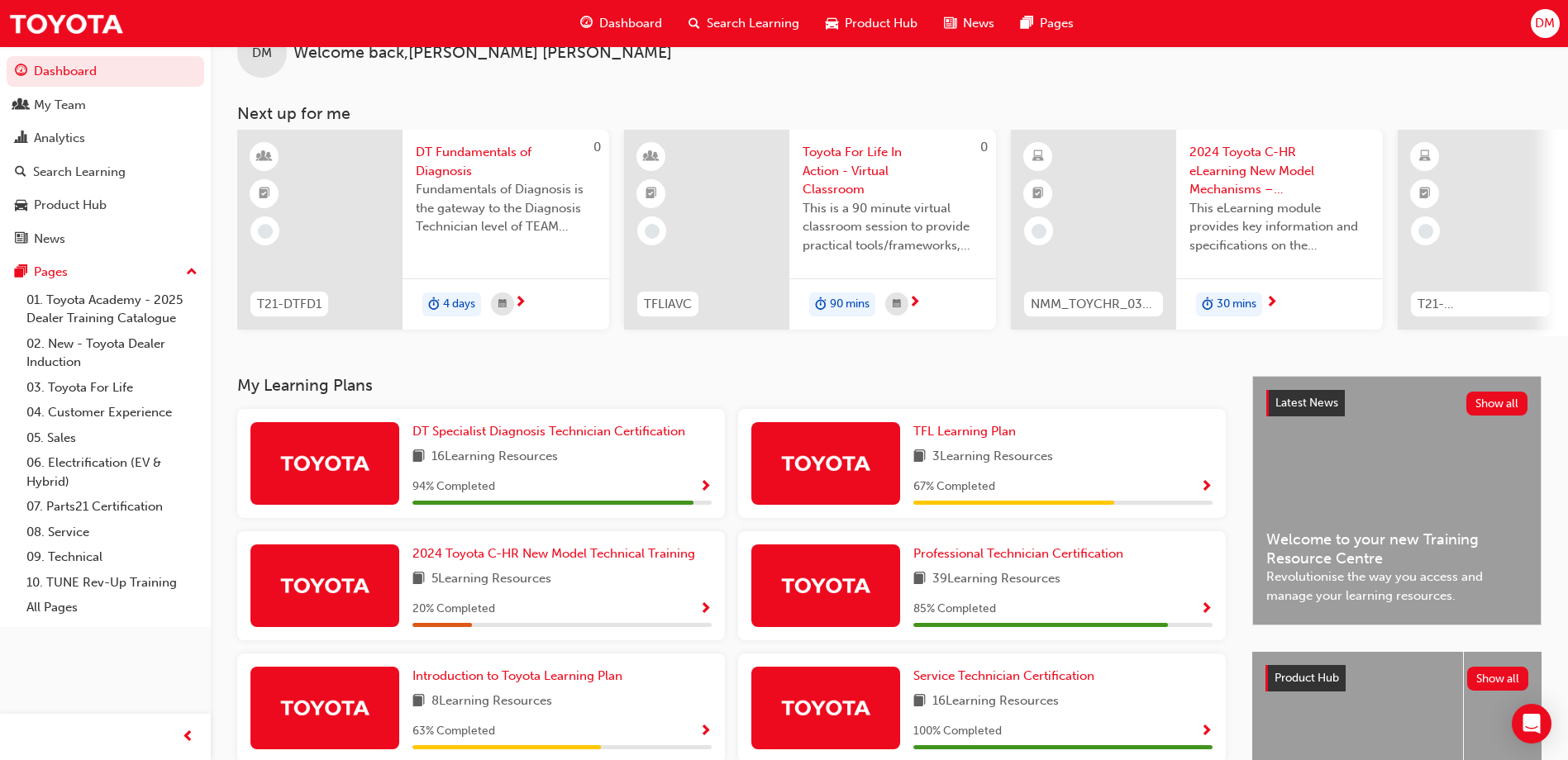
scroll to position [82, 0]
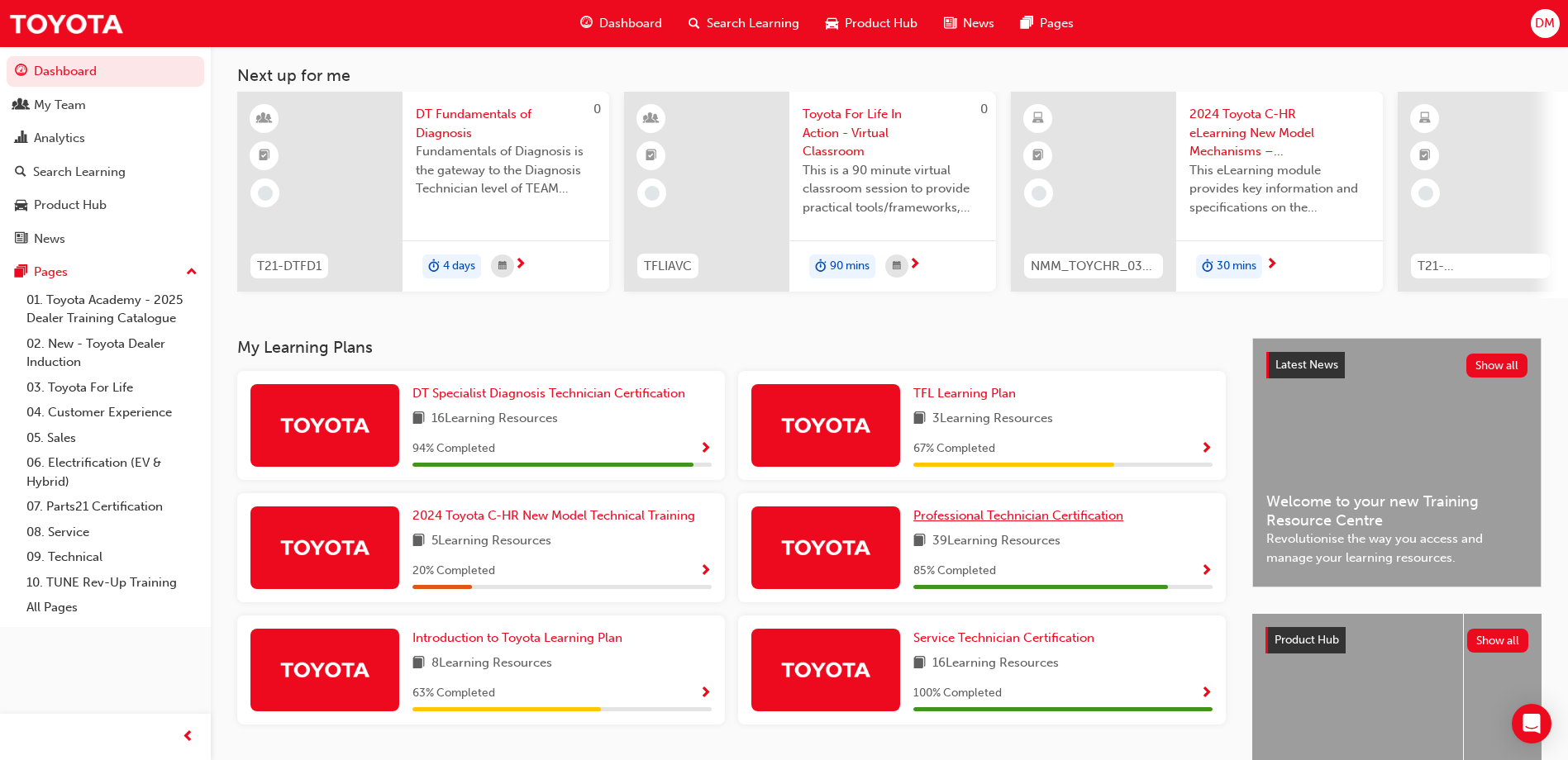
click at [989, 520] on span "Professional Technician Certification" at bounding box center [1018, 516] width 210 height 15
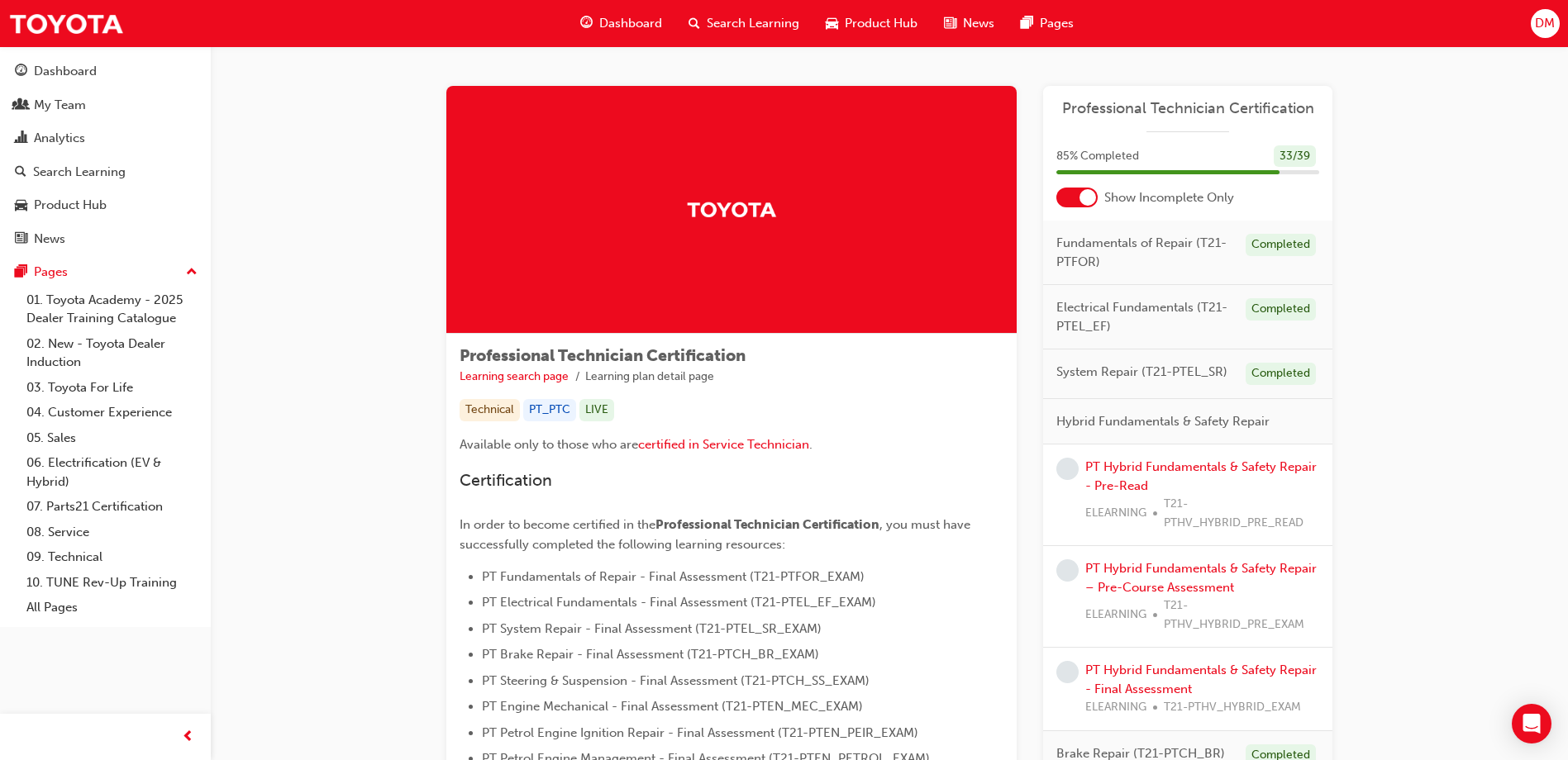
click at [1081, 197] on div at bounding box center [1088, 197] width 17 height 17
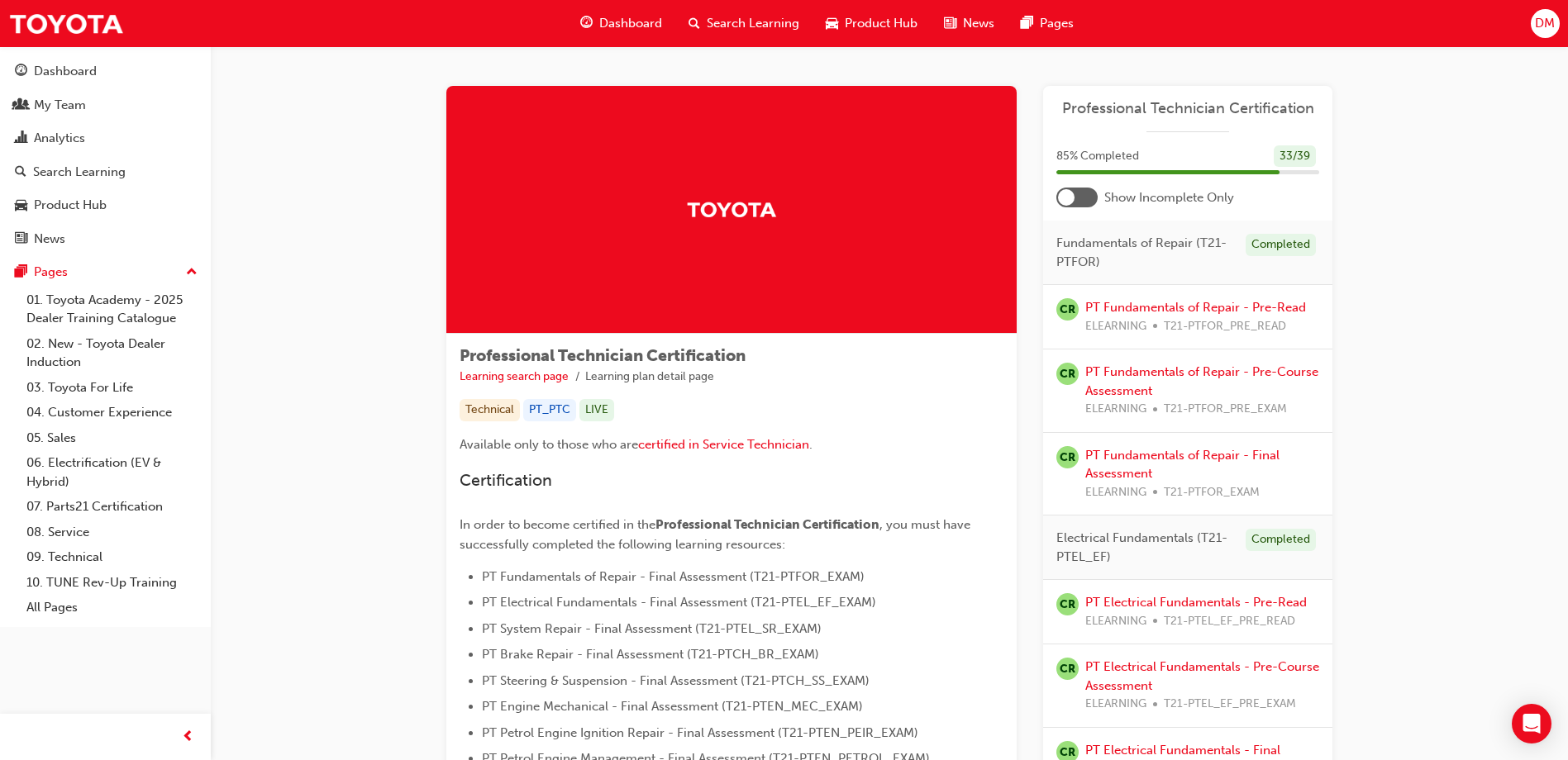
click at [1085, 200] on div at bounding box center [1076, 198] width 41 height 20
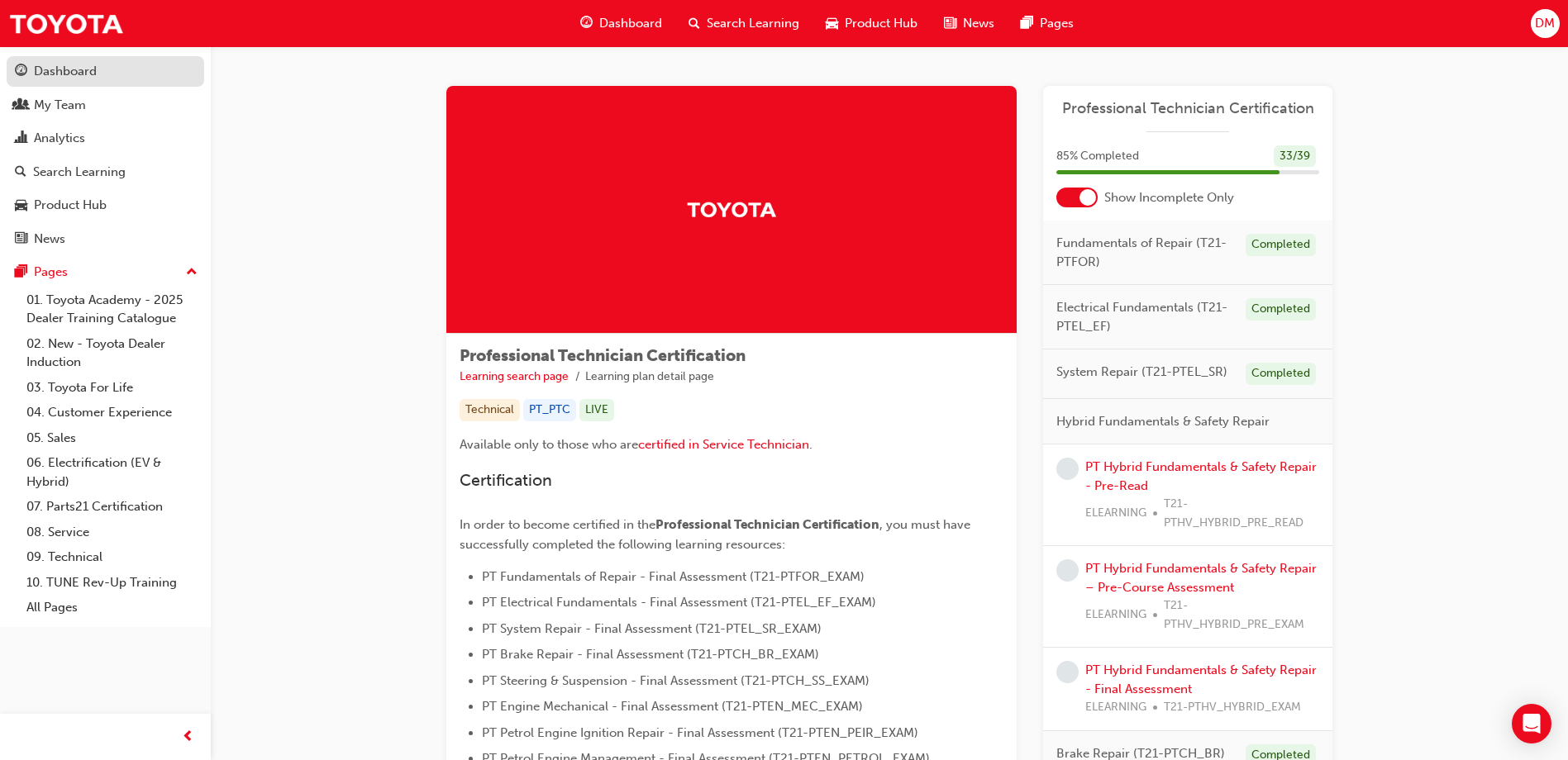
click at [148, 75] on div "Dashboard" at bounding box center [106, 71] width 181 height 21
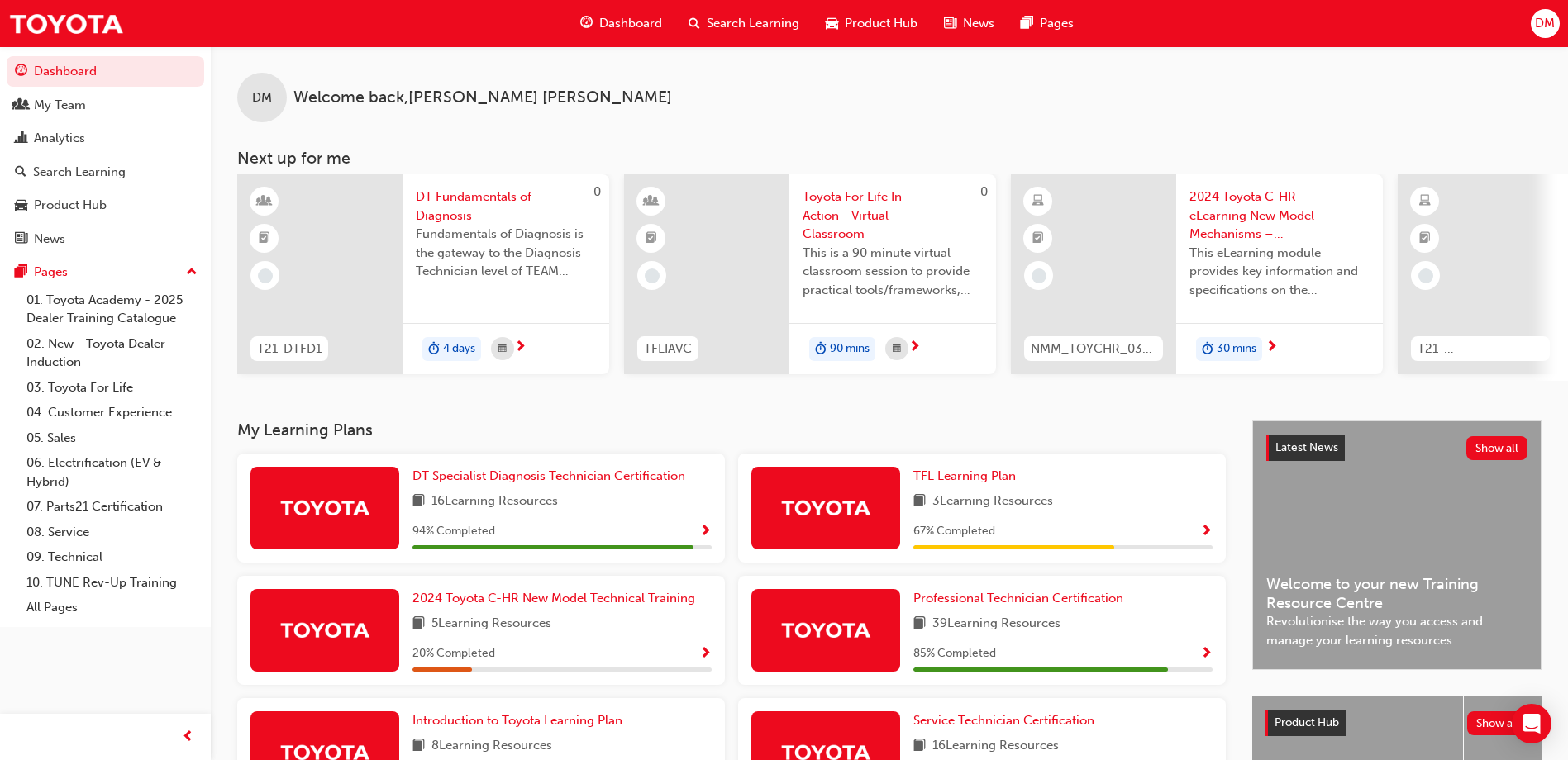
scroll to position [82, 0]
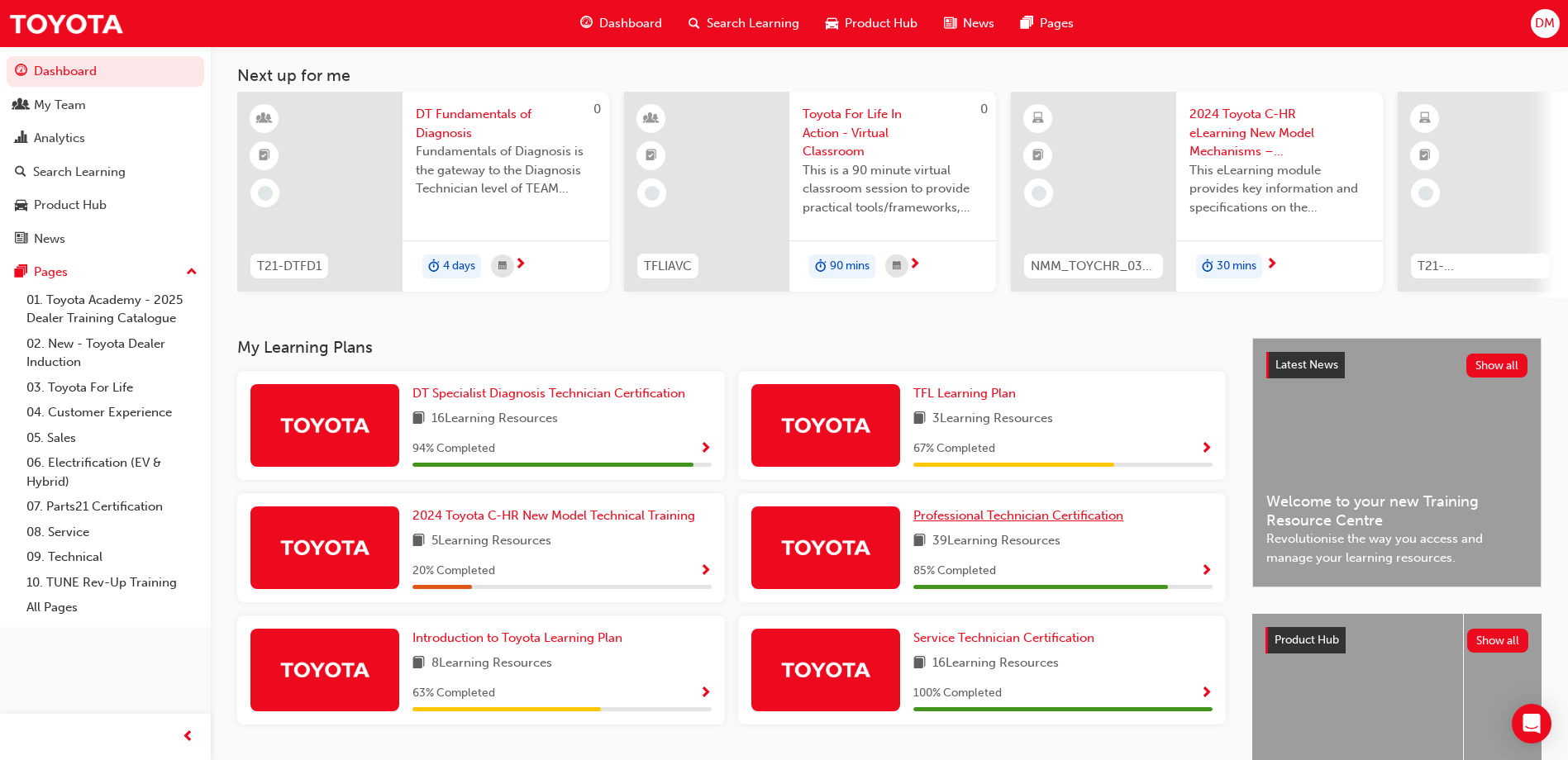
click at [972, 519] on span "Professional Technician Certification" at bounding box center [1018, 516] width 210 height 15
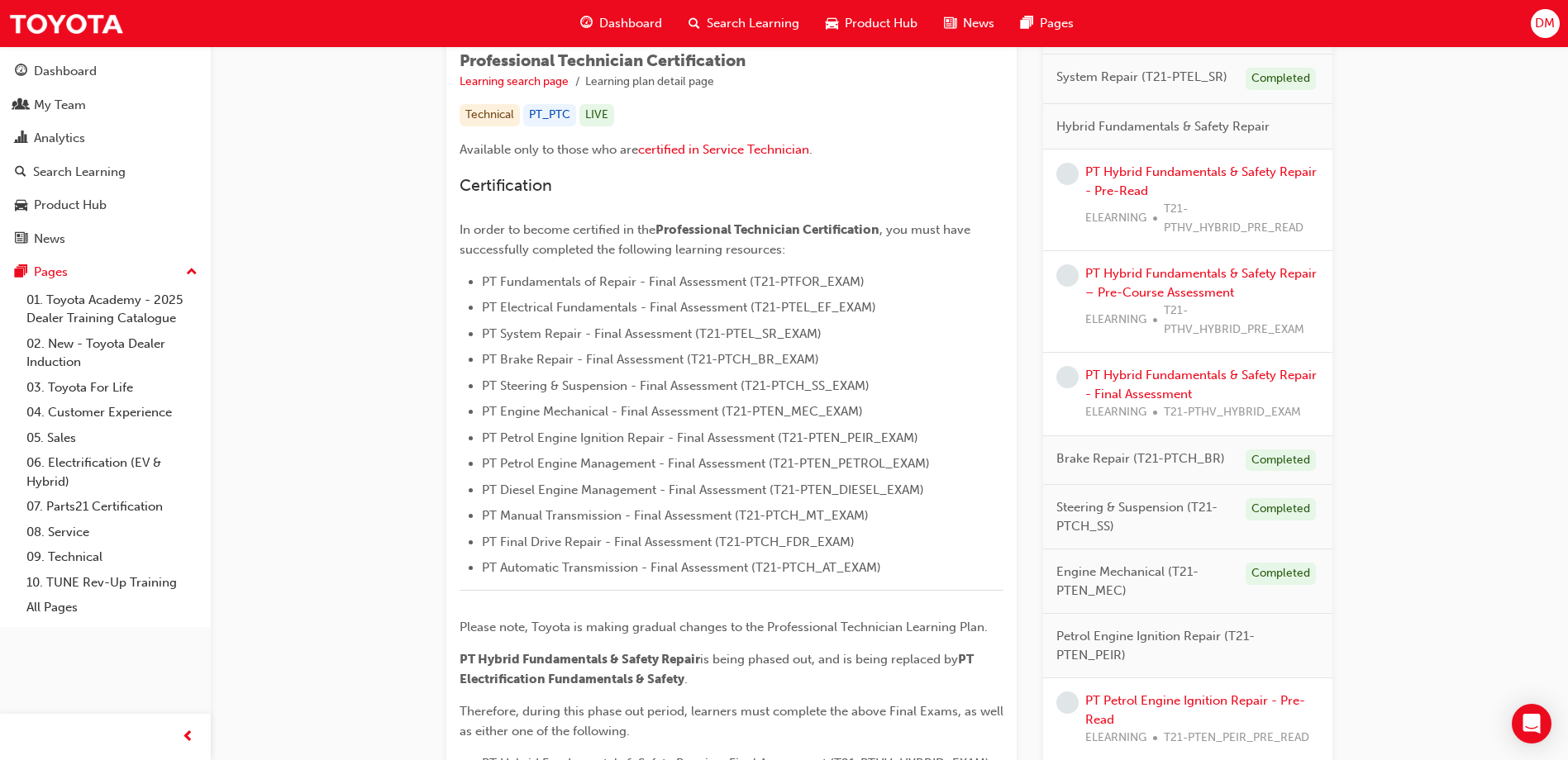
scroll to position [244, 0]
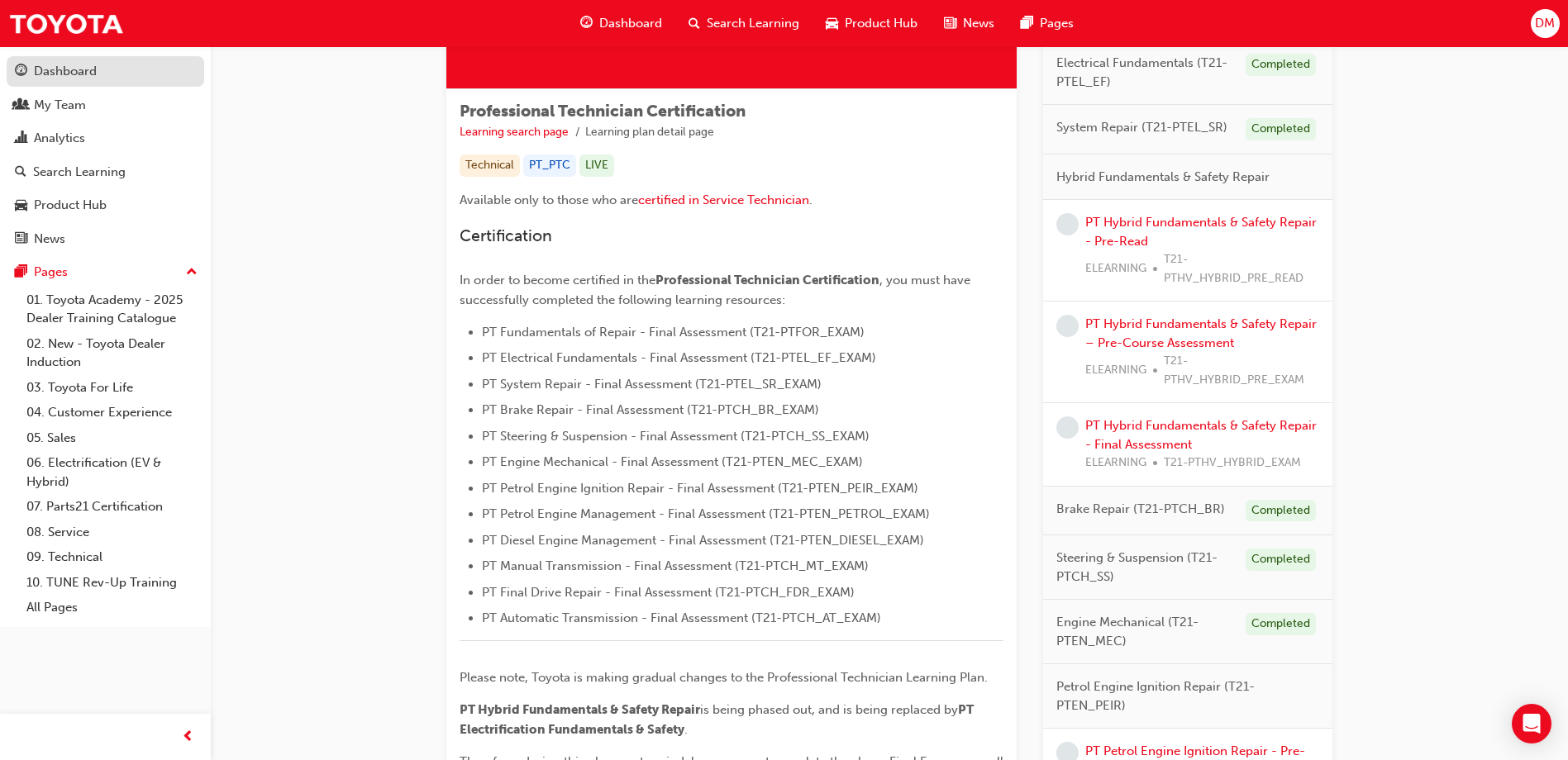
click at [82, 81] on link "Dashboard" at bounding box center [105, 71] width 197 height 30
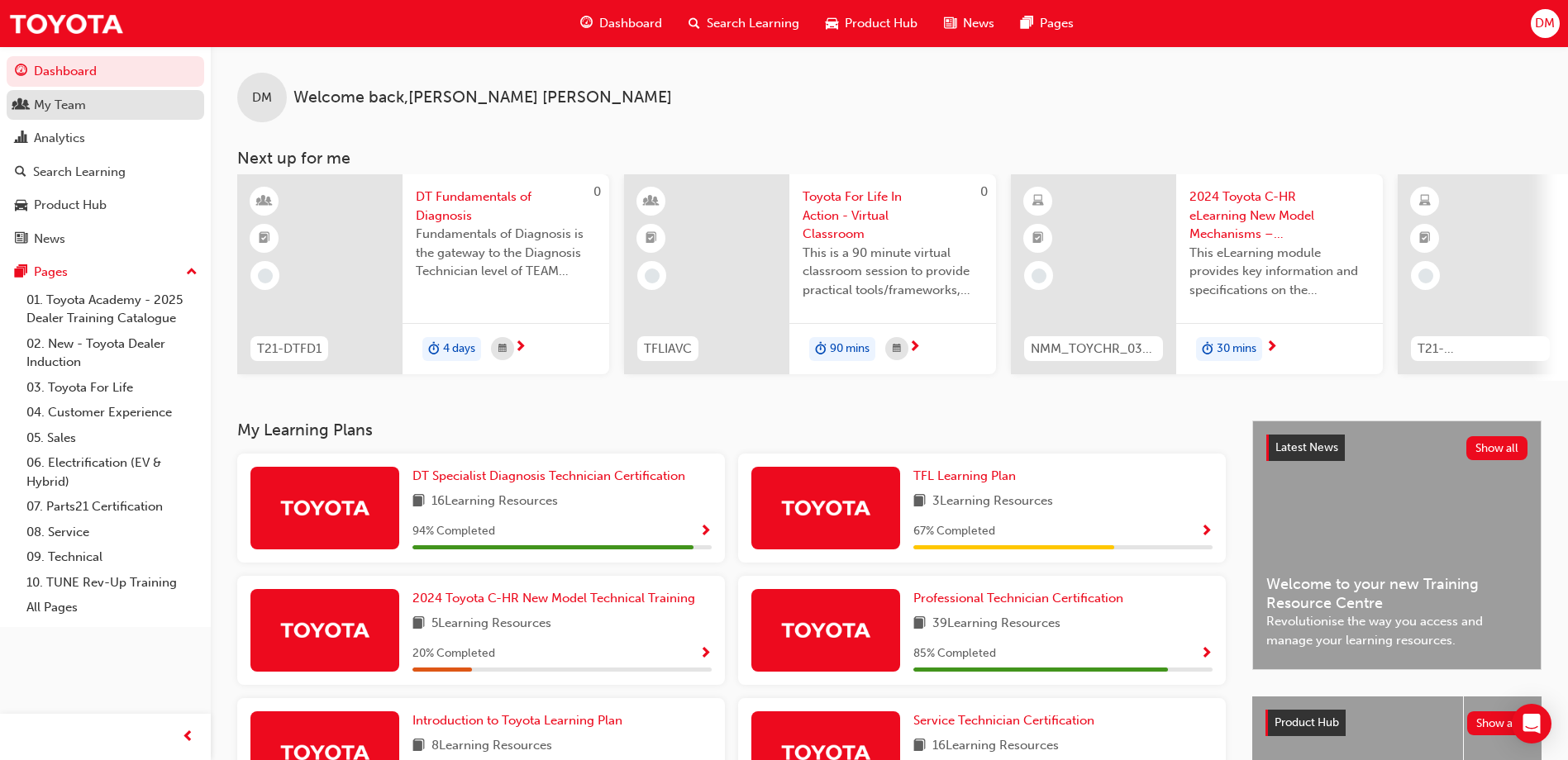
click at [140, 110] on div "My Team" at bounding box center [106, 105] width 181 height 21
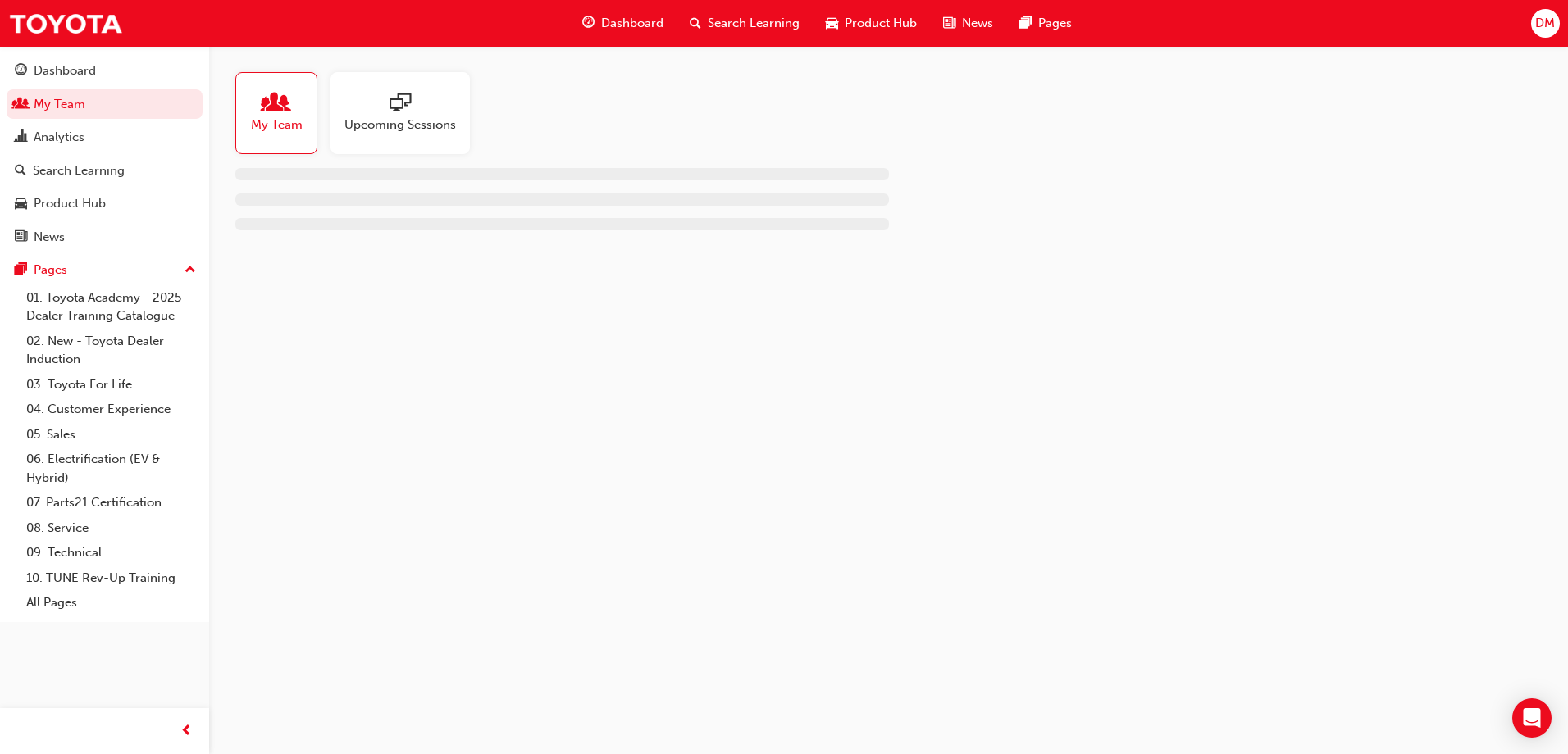
click at [362, 113] on div at bounding box center [401, 104] width 112 height 23
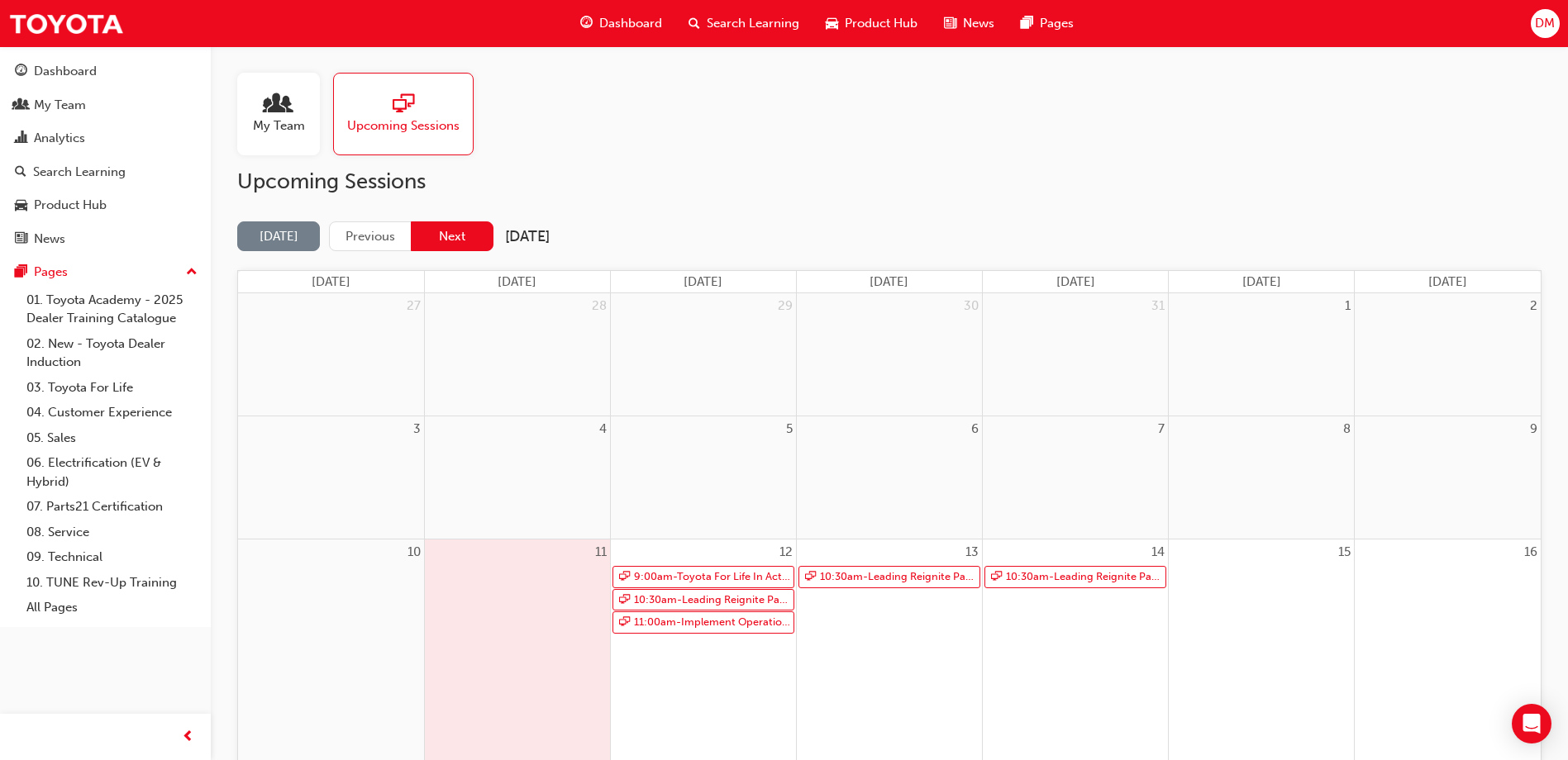
click at [463, 225] on button "Next" at bounding box center [452, 237] width 82 height 30
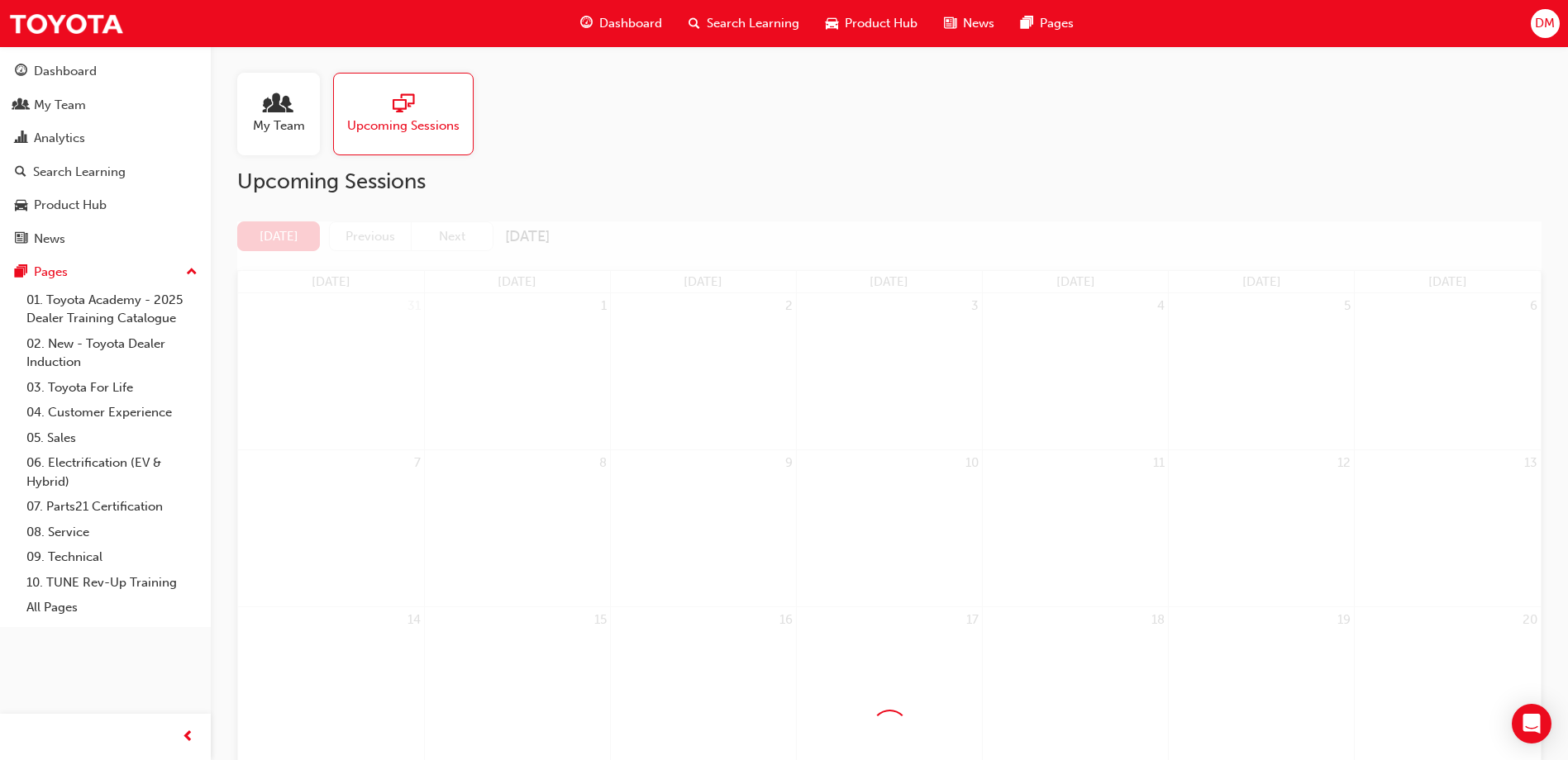
click at [463, 225] on div at bounding box center [890, 728] width 1304 height 1014
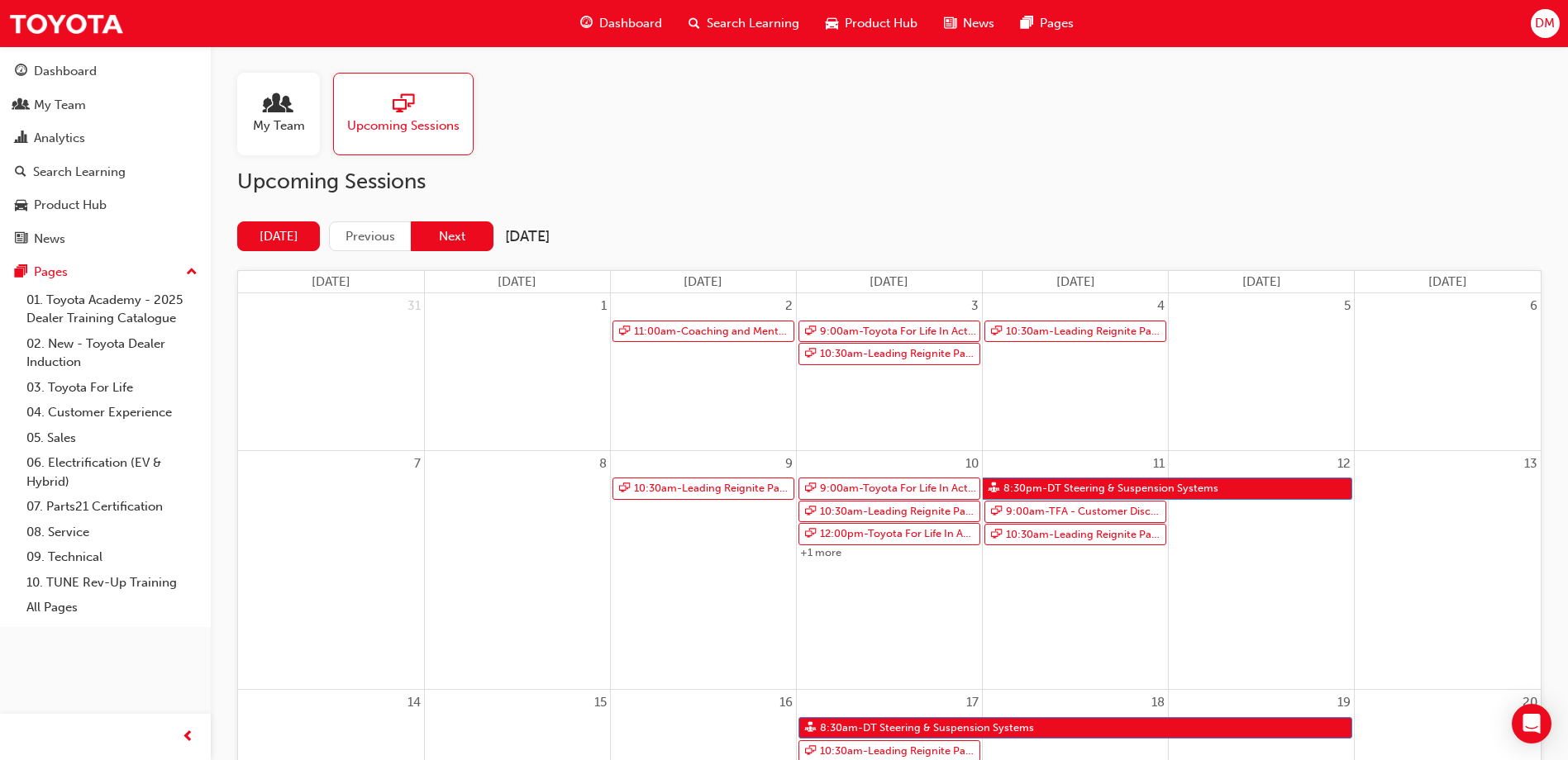
click at [468, 240] on button "Next" at bounding box center [452, 237] width 82 height 30
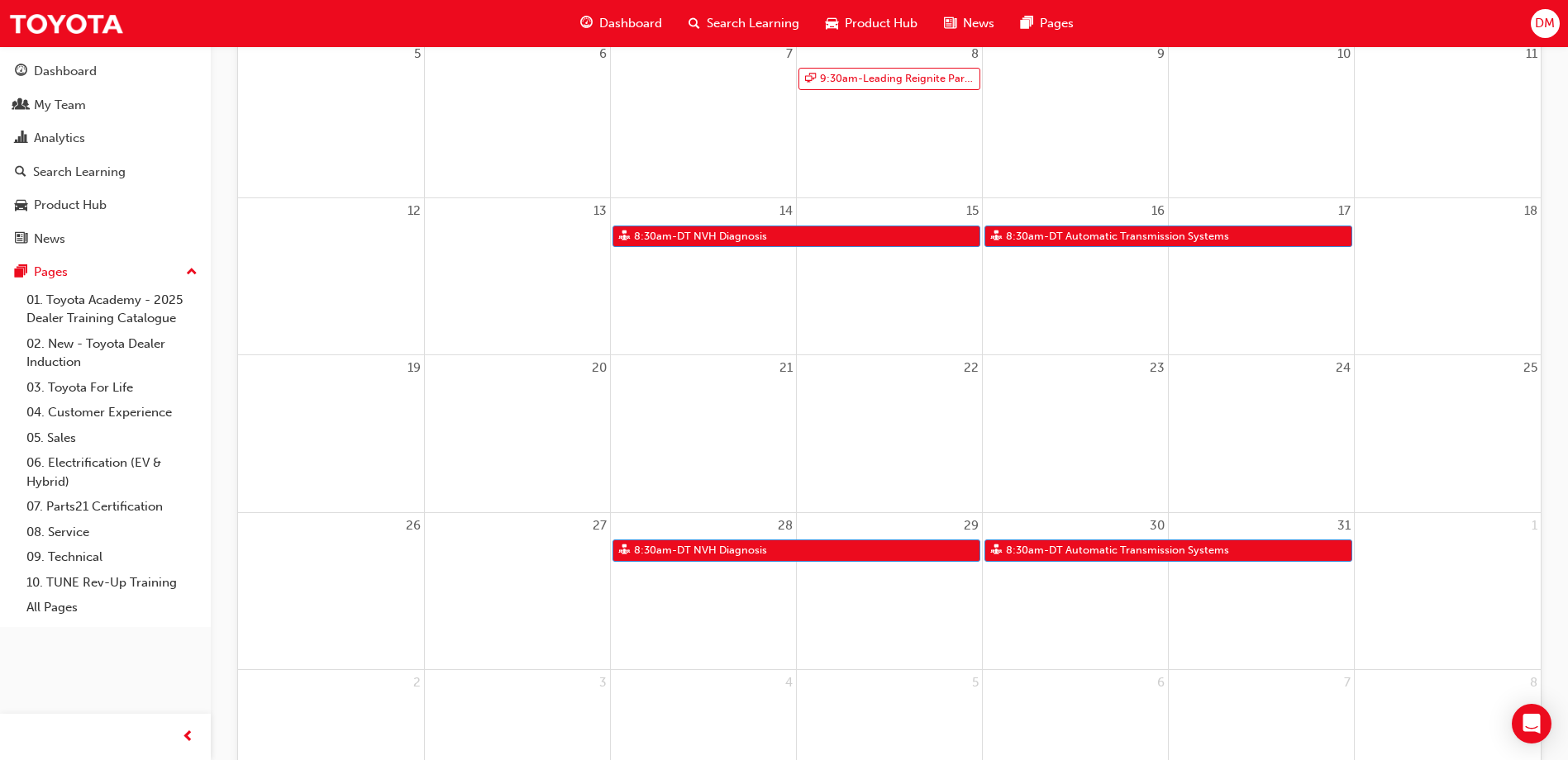
scroll to position [413, 0]
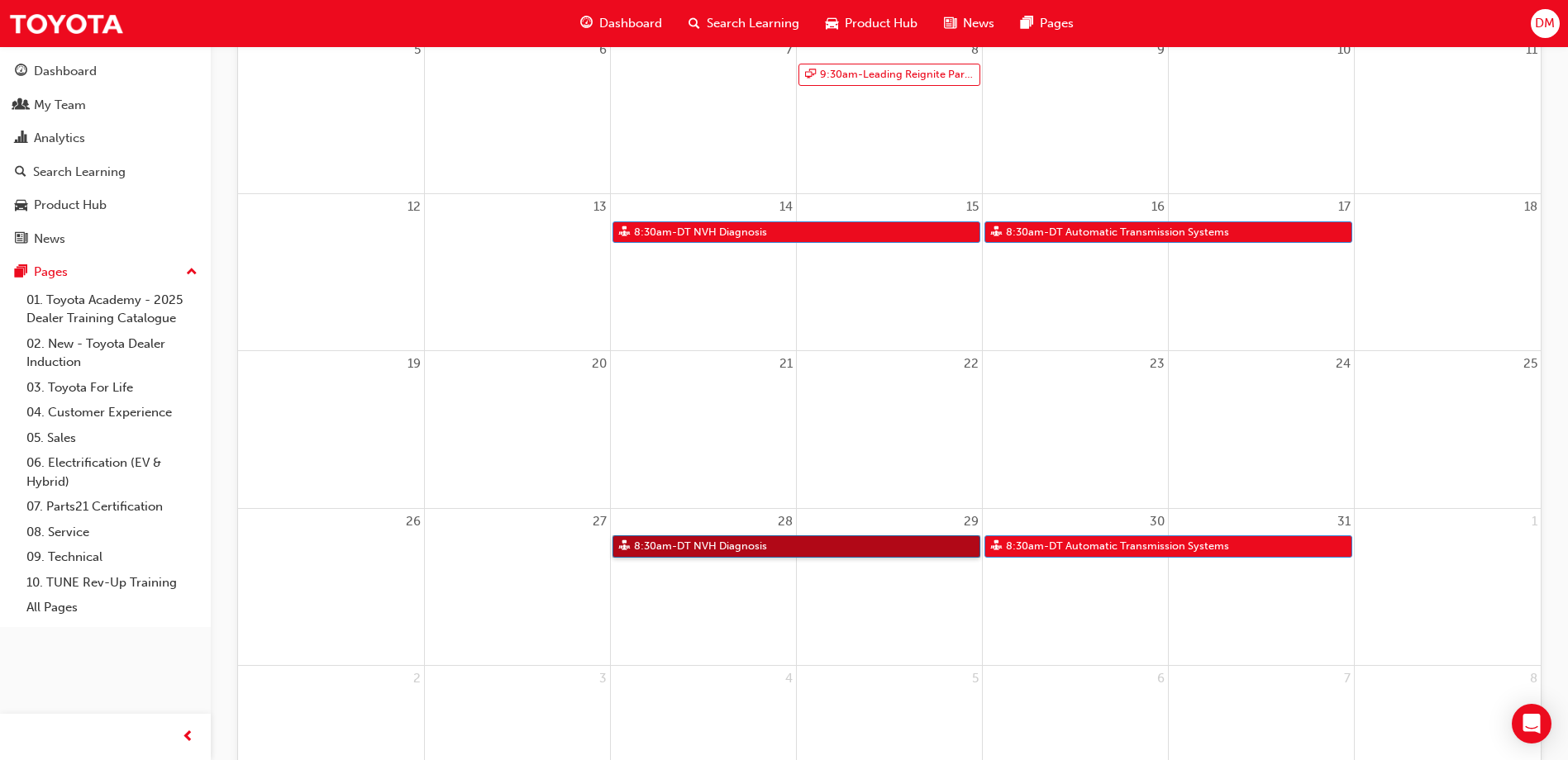
click at [825, 544] on link "8:30am - DT NVH Diagnosis" at bounding box center [797, 546] width 368 height 23
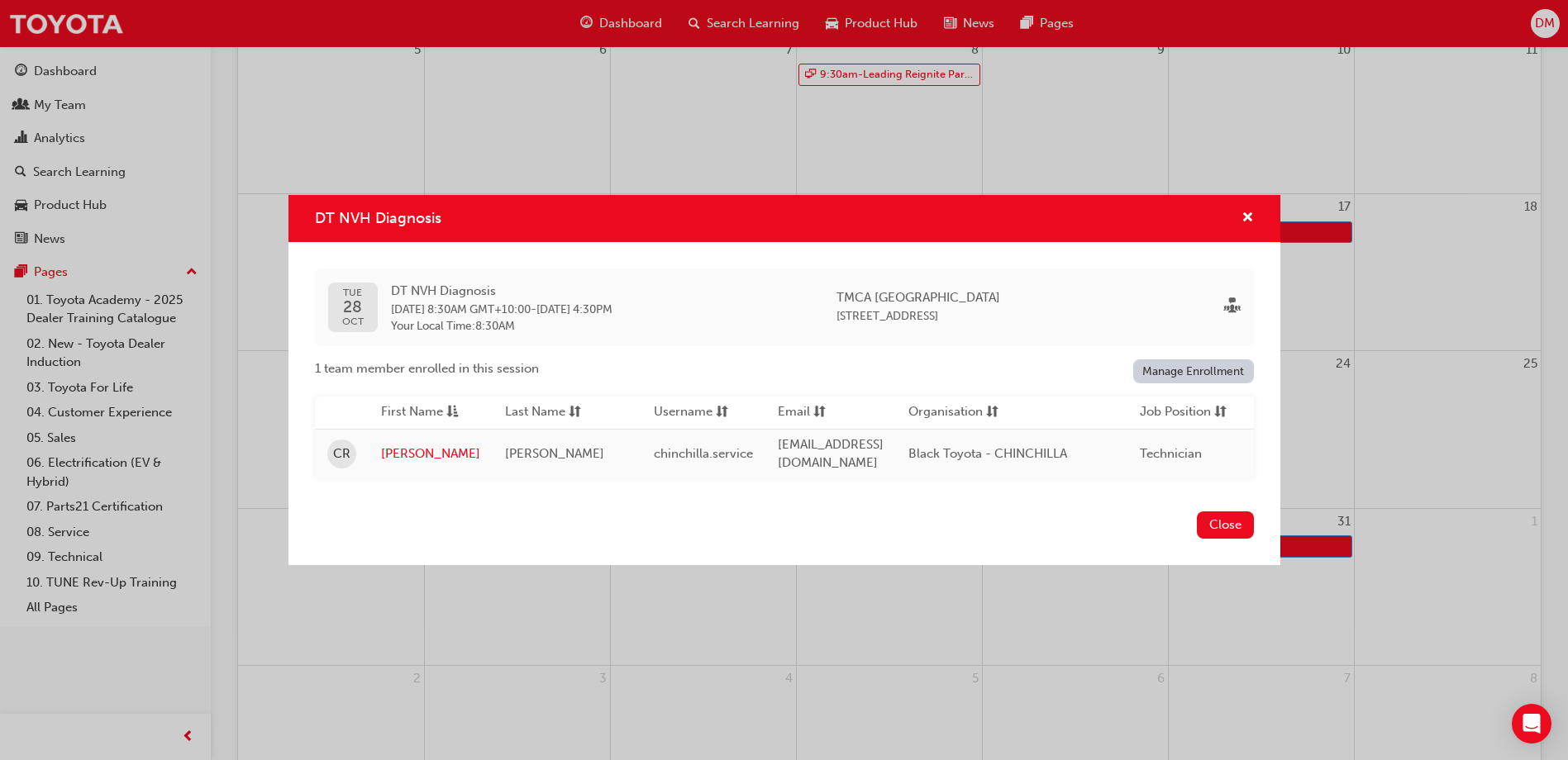
click at [1238, 217] on div "DT NVH Diagnosis" at bounding box center [1241, 218] width 26 height 21
click at [1250, 212] on span "cross-icon" at bounding box center [1247, 219] width 13 height 15
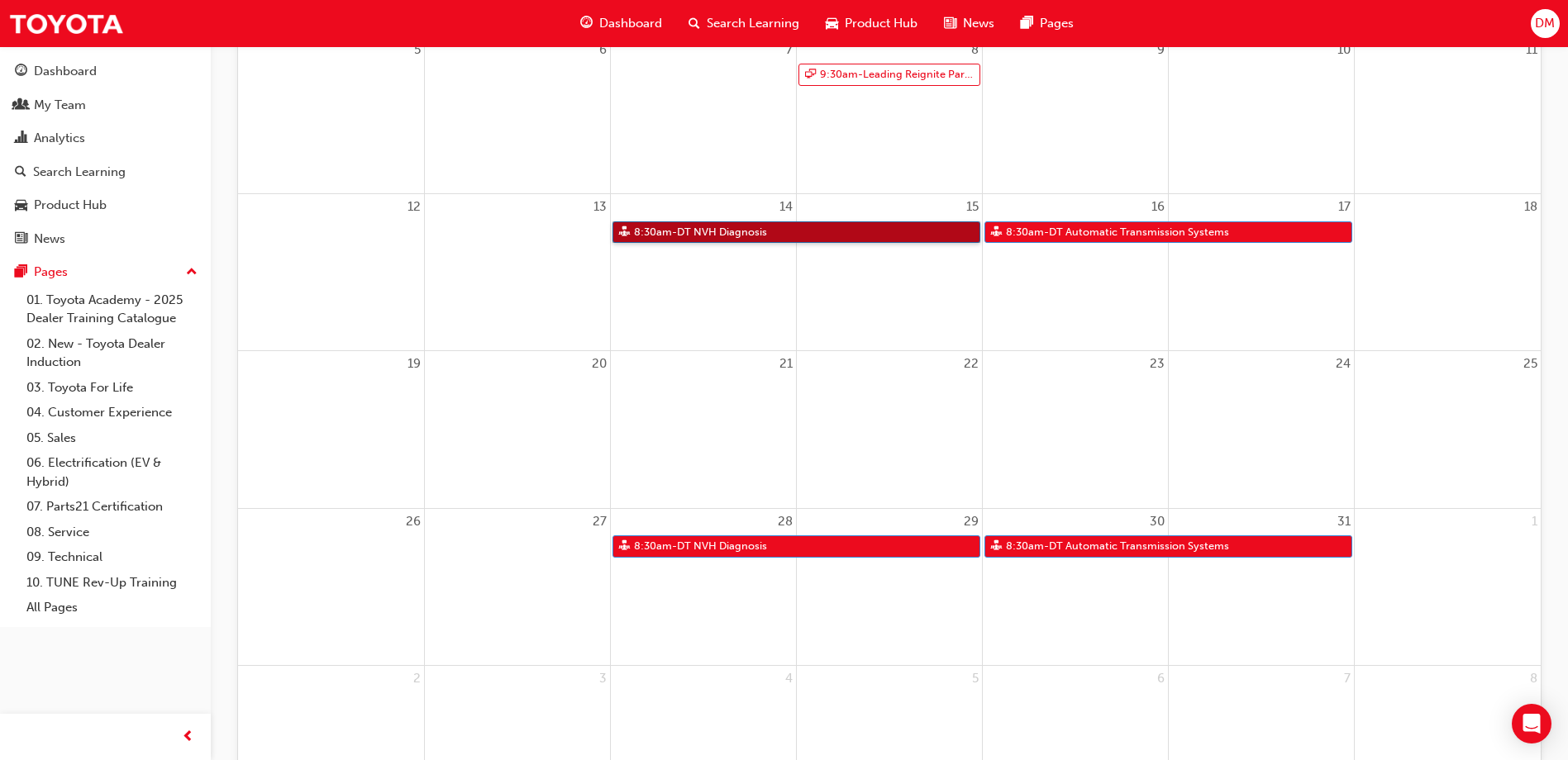
click at [861, 233] on link "8:30am - DT NVH Diagnosis" at bounding box center [797, 232] width 368 height 23
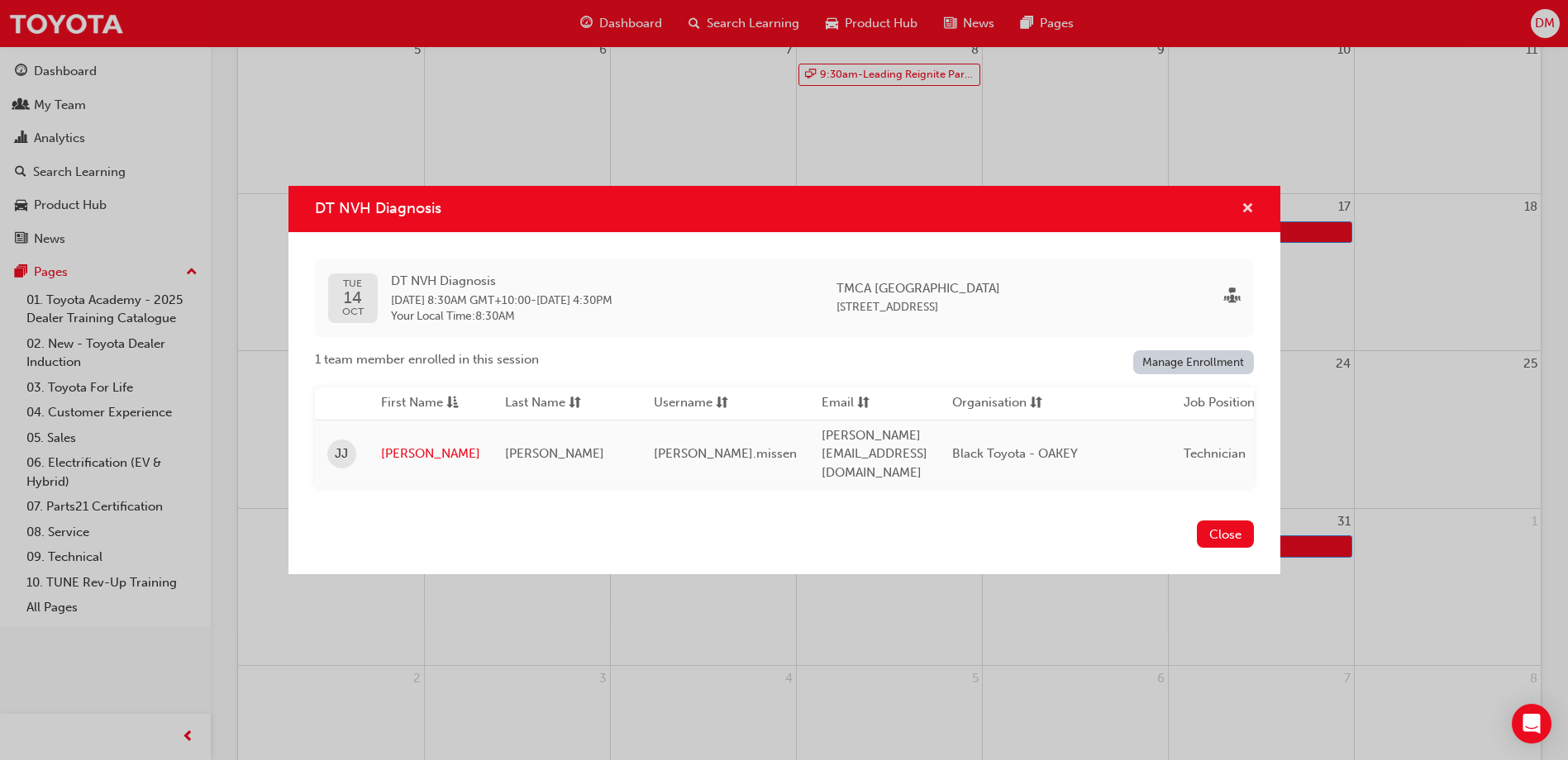
click at [1247, 211] on span "cross-icon" at bounding box center [1247, 210] width 13 height 15
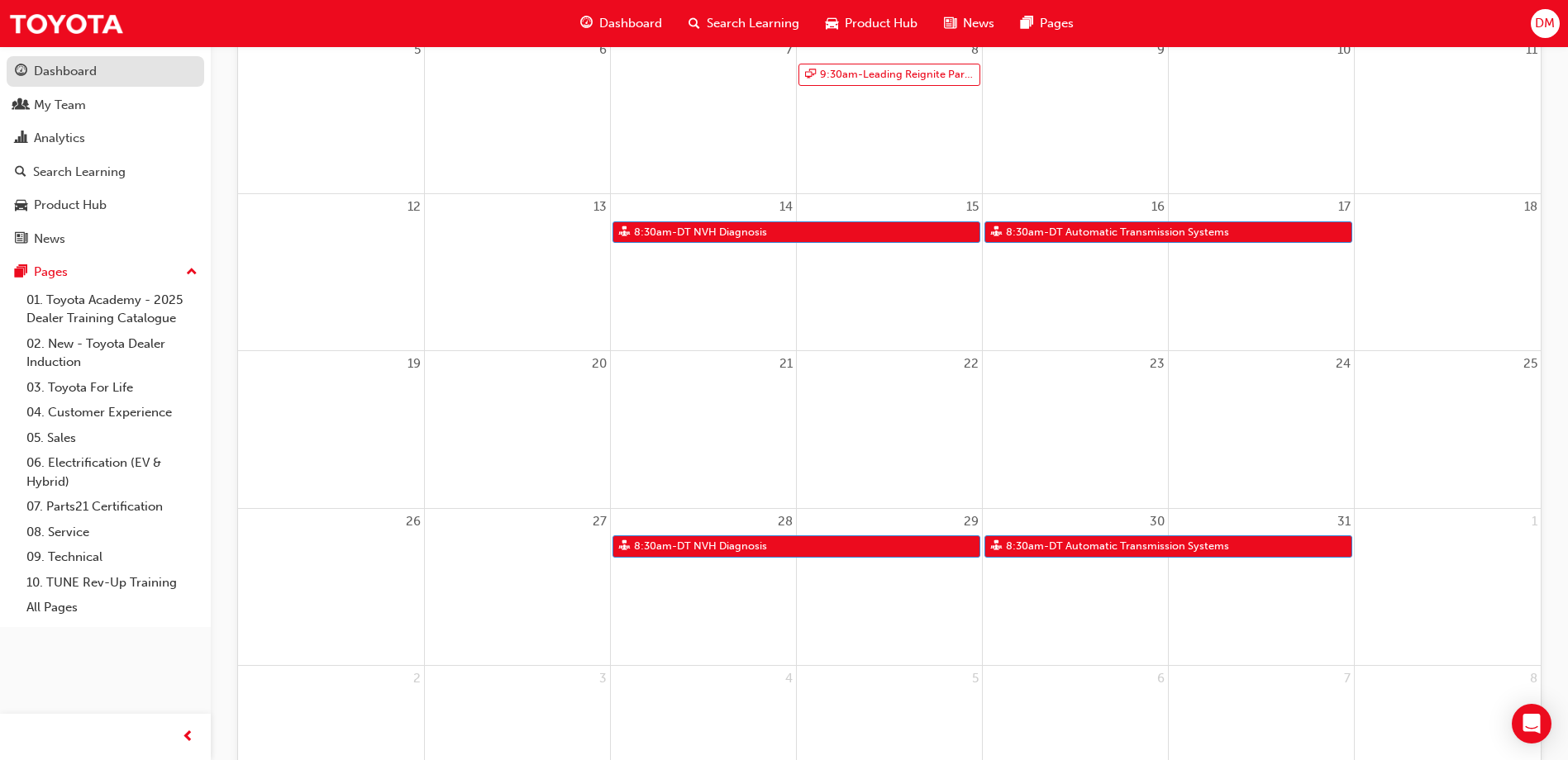
click at [108, 78] on div "Dashboard" at bounding box center [106, 71] width 181 height 21
